Goal: Transaction & Acquisition: Book appointment/travel/reservation

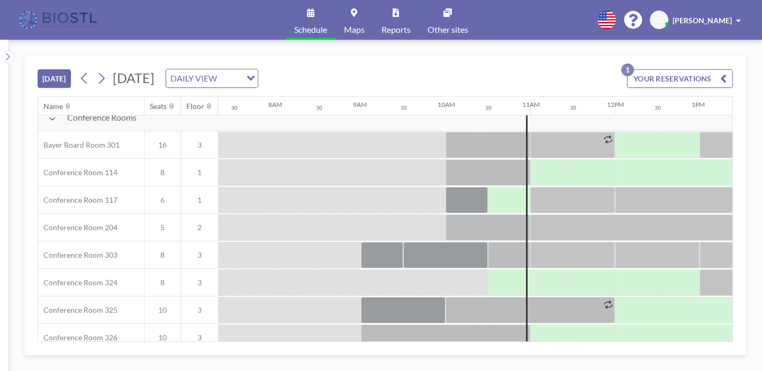
scroll to position [310, 619]
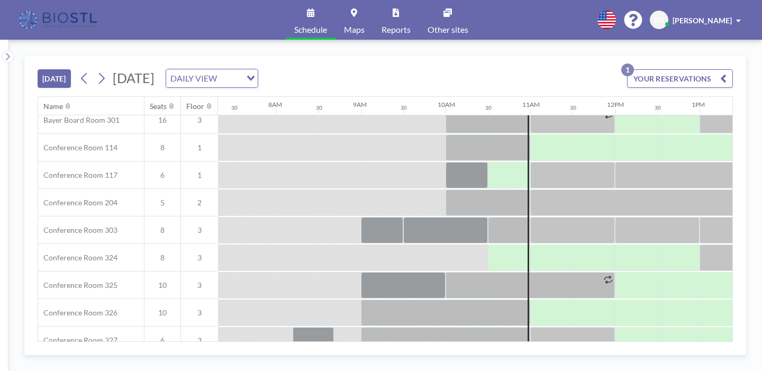
click at [528, 242] on div at bounding box center [529, 148] width 2 height 686
click at [424, 355] on div at bounding box center [477, 368] width 106 height 26
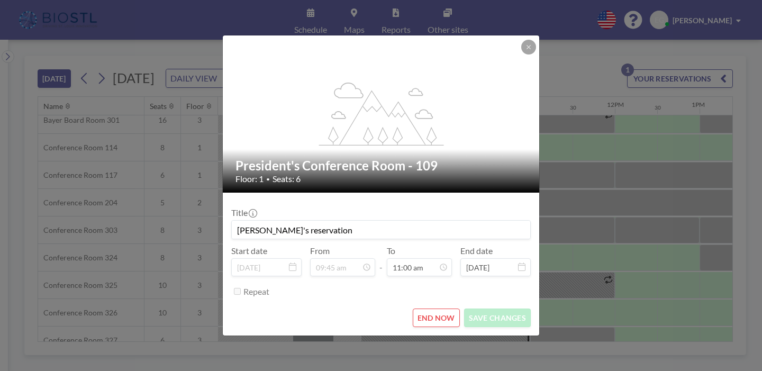
click at [368, 263] on icon at bounding box center [366, 267] width 8 height 8
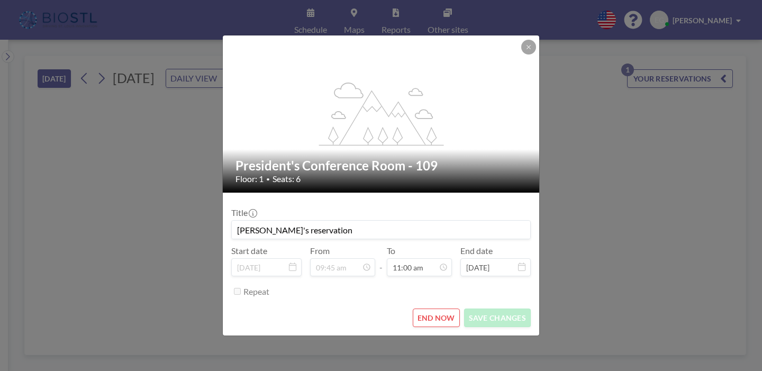
click at [368, 263] on icon at bounding box center [366, 267] width 8 height 8
click at [521, 55] on button at bounding box center [528, 47] width 15 height 15
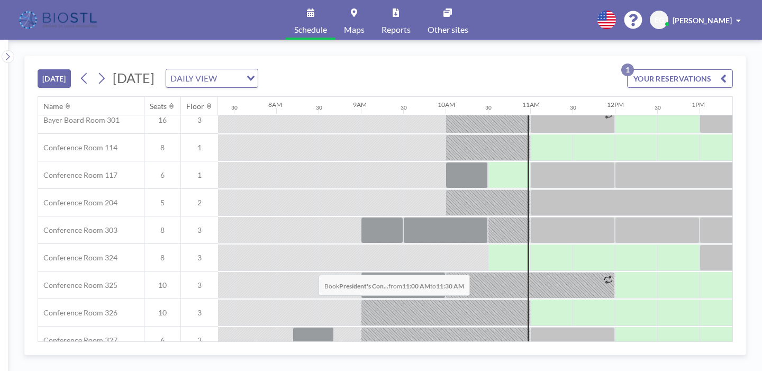
click at [530, 355] on div at bounding box center [551, 368] width 42 height 26
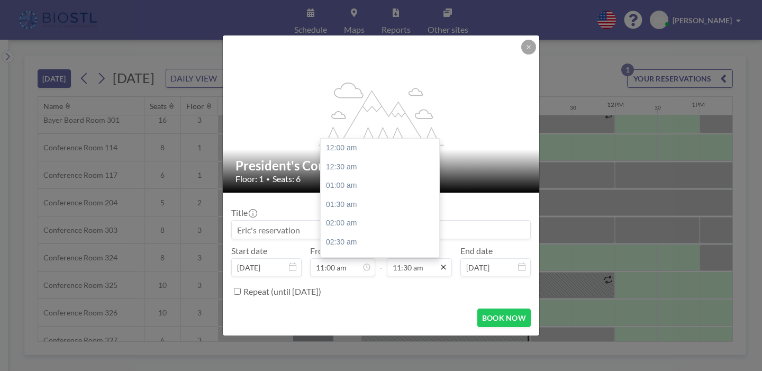
scroll to position [388, 0]
click at [370, 202] on div "12:00 pm" at bounding box center [380, 211] width 119 height 19
type input "12:00 pm"
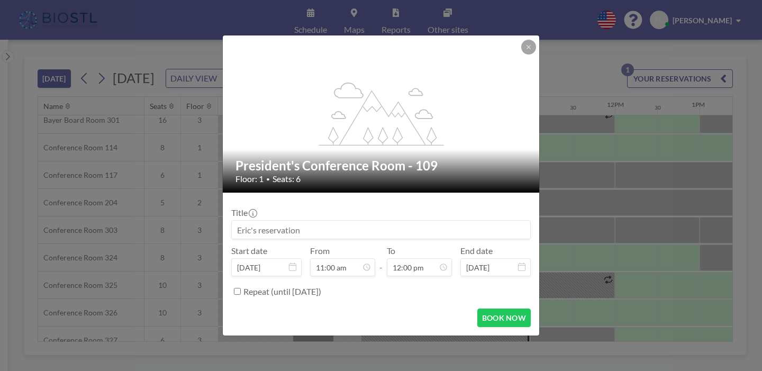
click at [303, 221] on input at bounding box center [381, 230] width 298 height 18
type input "NEURO360 technologies"
click at [485, 309] on button "BOOK NOW" at bounding box center [503, 318] width 53 height 19
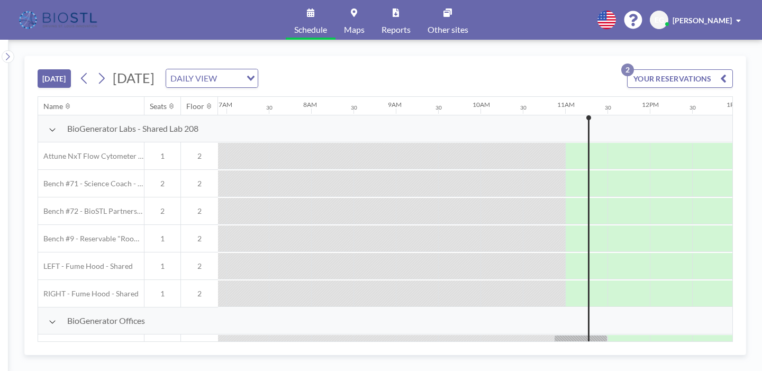
scroll to position [0, 619]
